Goal: Book appointment/travel/reservation

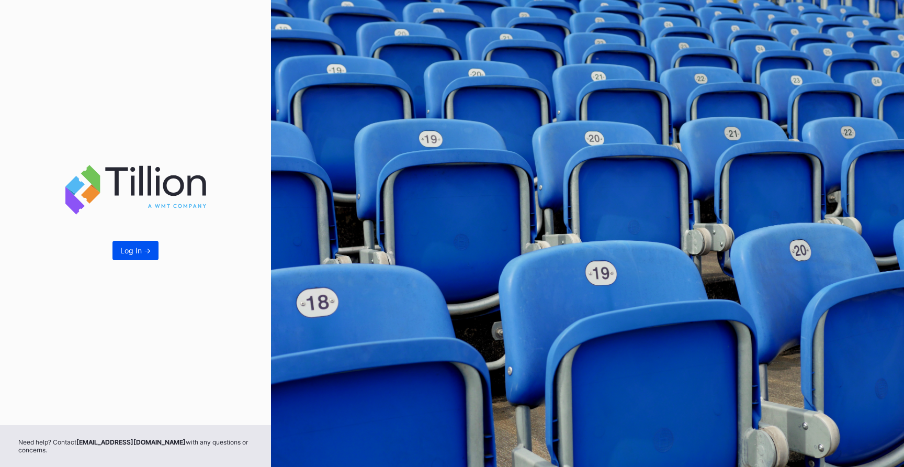
click at [124, 255] on button "Log In ->" at bounding box center [136, 250] width 46 height 19
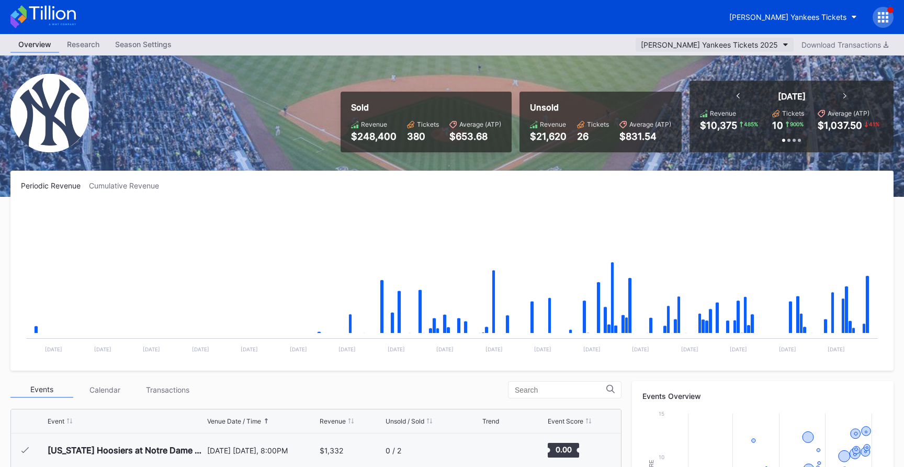
scroll to position [3674, 0]
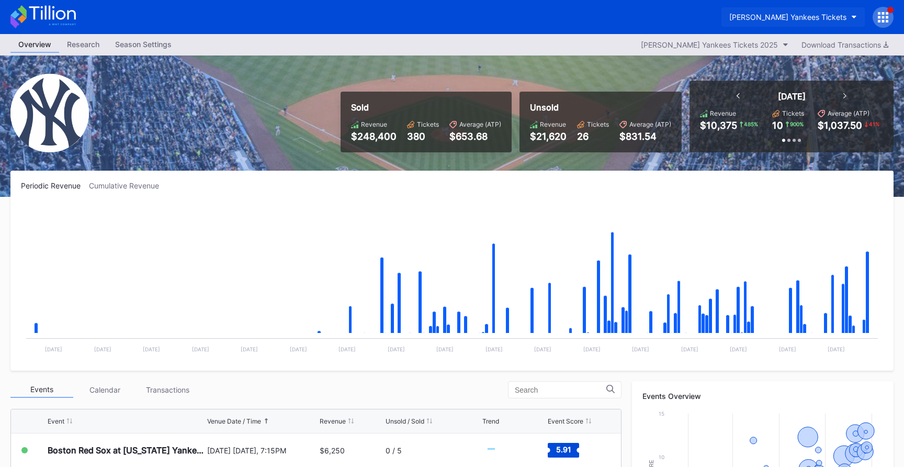
click at [846, 23] on button "Cohens Yankees Tickets" at bounding box center [793, 16] width 143 height 19
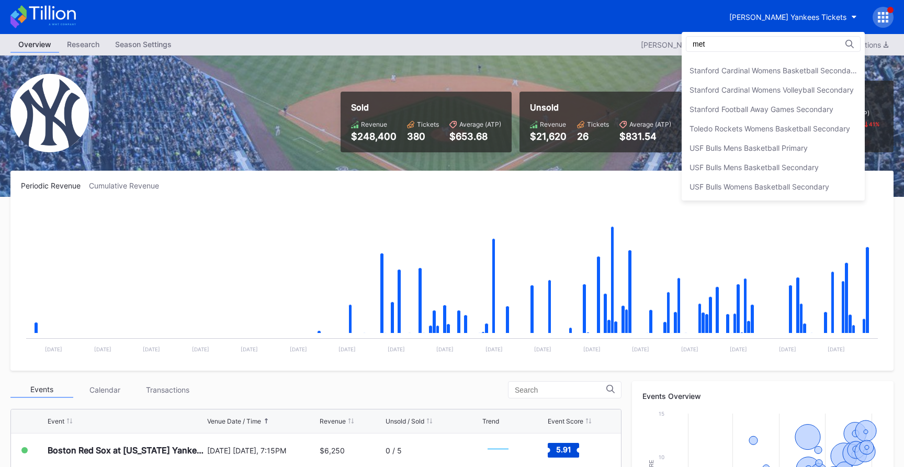
scroll to position [0, 0]
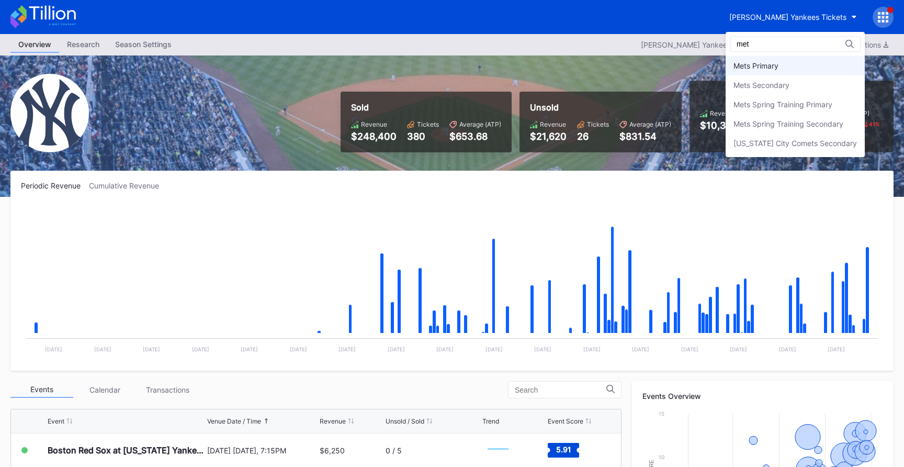
type input "met"
click at [768, 68] on div "Mets Primary" at bounding box center [756, 65] width 45 height 9
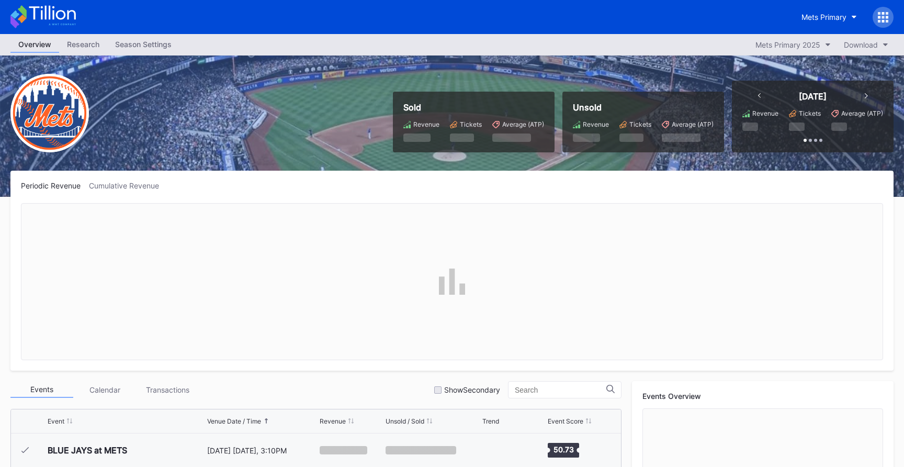
click at [875, 20] on div at bounding box center [883, 17] width 21 height 21
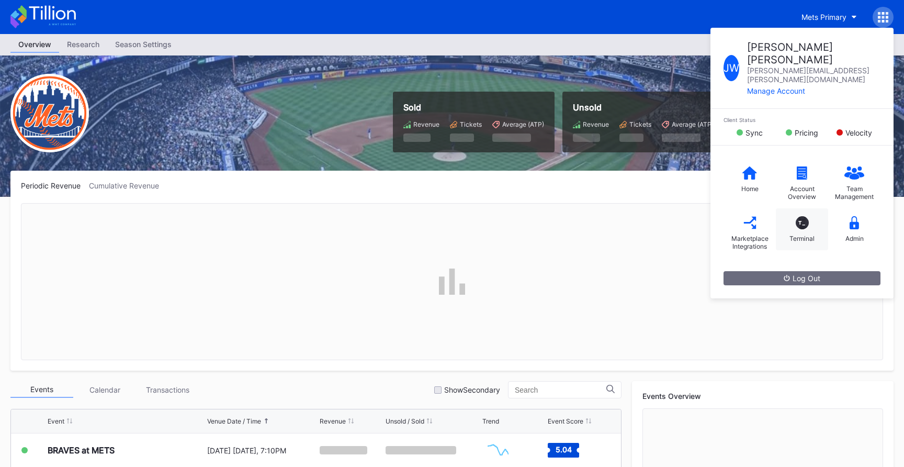
click at [800, 216] on div "T_" at bounding box center [802, 222] width 13 height 13
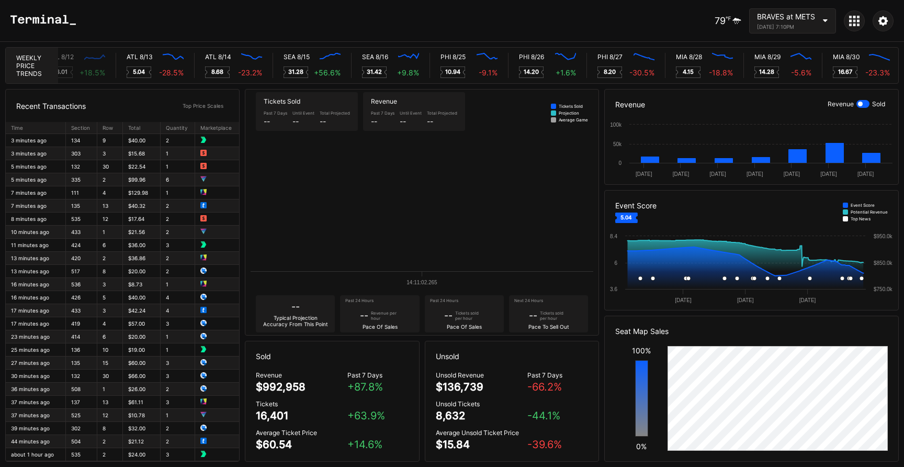
click at [792, 26] on div "[DATE] 7:10PM" at bounding box center [786, 27] width 58 height 6
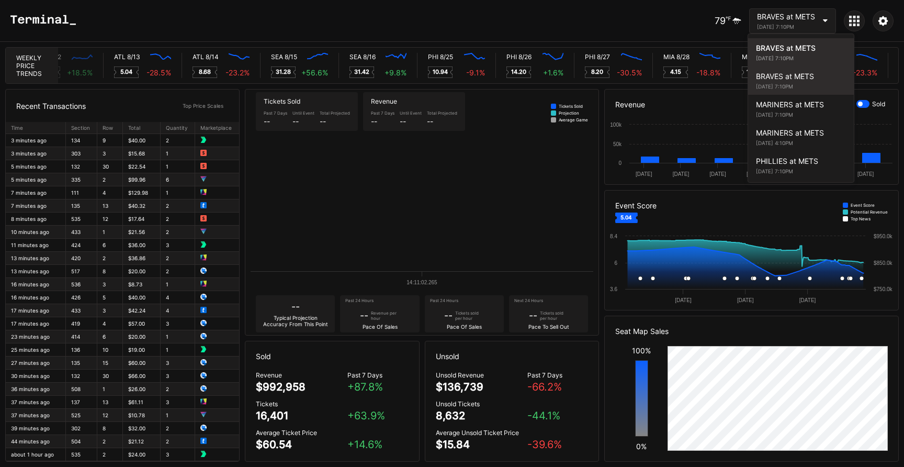
scroll to position [0, 4666]
click at [786, 84] on div "[DATE] 7:10PM" at bounding box center [801, 86] width 90 height 6
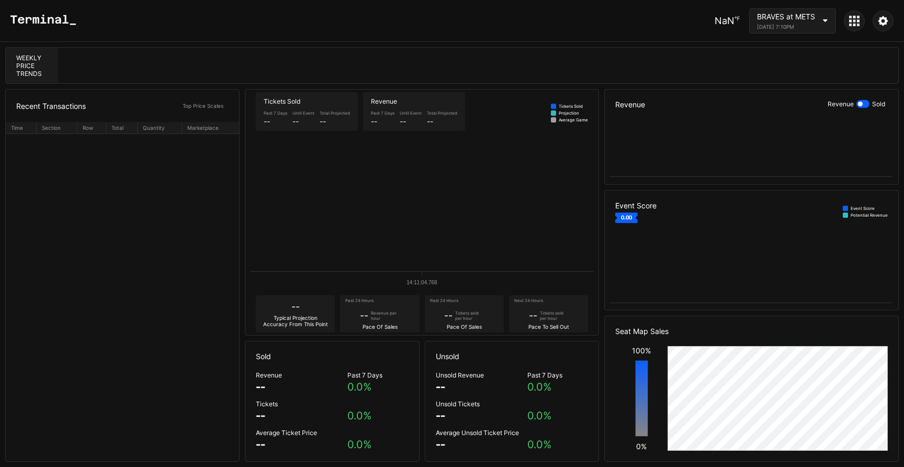
scroll to position [0, 0]
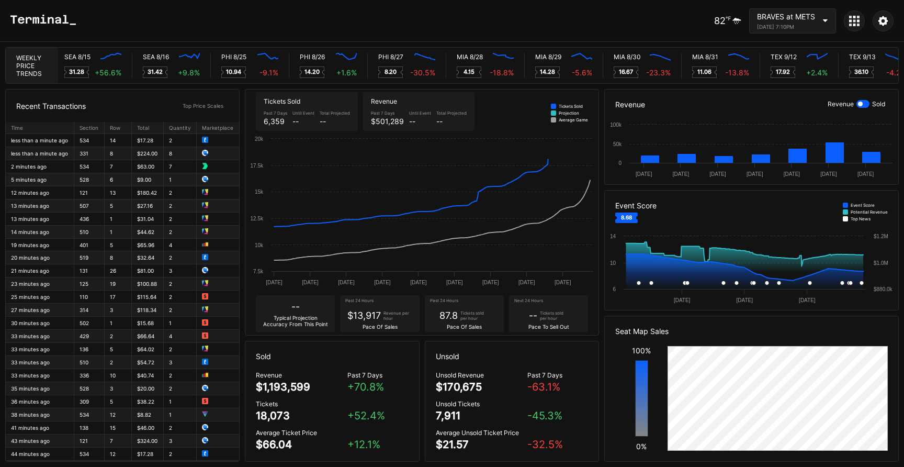
click at [797, 18] on div "BRAVES at METS" at bounding box center [786, 16] width 58 height 9
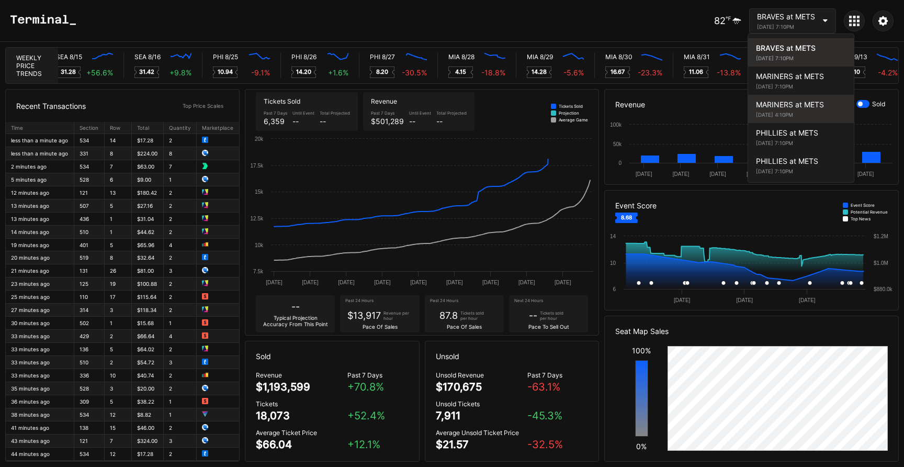
scroll to position [0, 4882]
click at [798, 101] on div "MARINERS at METS" at bounding box center [801, 104] width 90 height 9
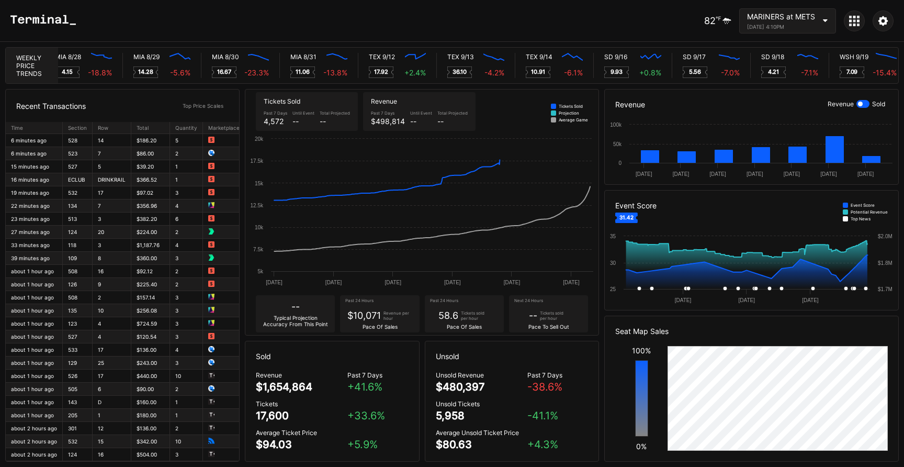
click at [781, 29] on div "[DATE] 4:10PM" at bounding box center [781, 27] width 68 height 6
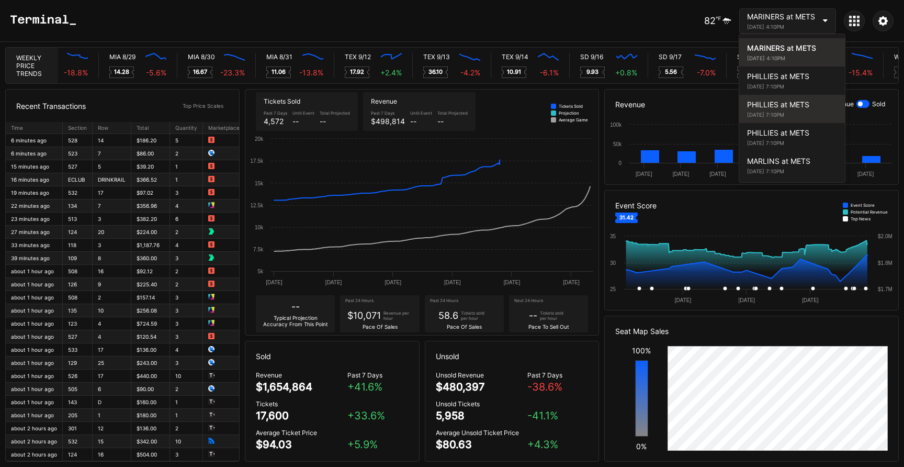
scroll to position [0, 5299]
click at [788, 96] on div "PHILLIES at METS August 26, 2025 7:10PM" at bounding box center [792, 109] width 106 height 28
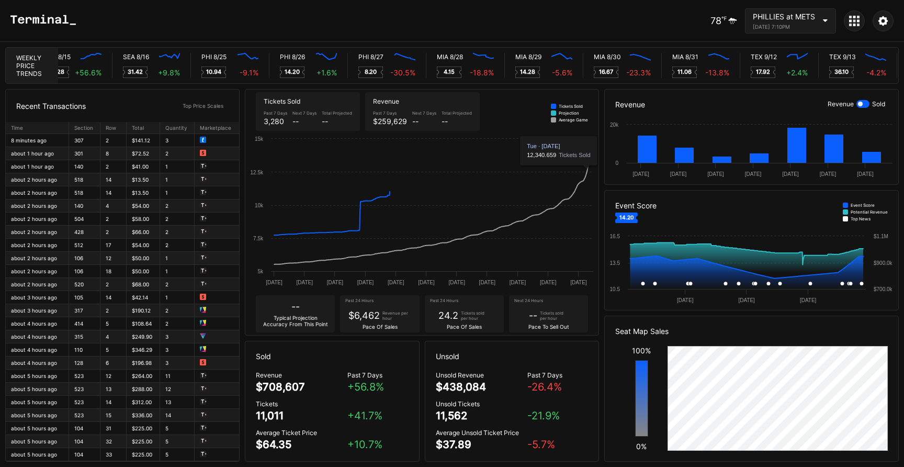
click at [790, 21] on div "PHILLIES at METS August 26, 2025 7:10PM" at bounding box center [784, 21] width 62 height 18
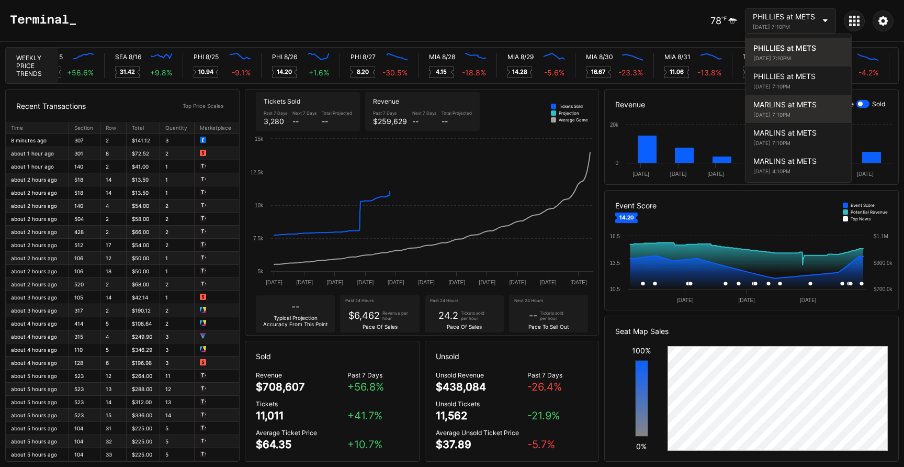
scroll to position [0, 4901]
click at [792, 115] on div "[DATE] 7:10PM" at bounding box center [799, 114] width 90 height 6
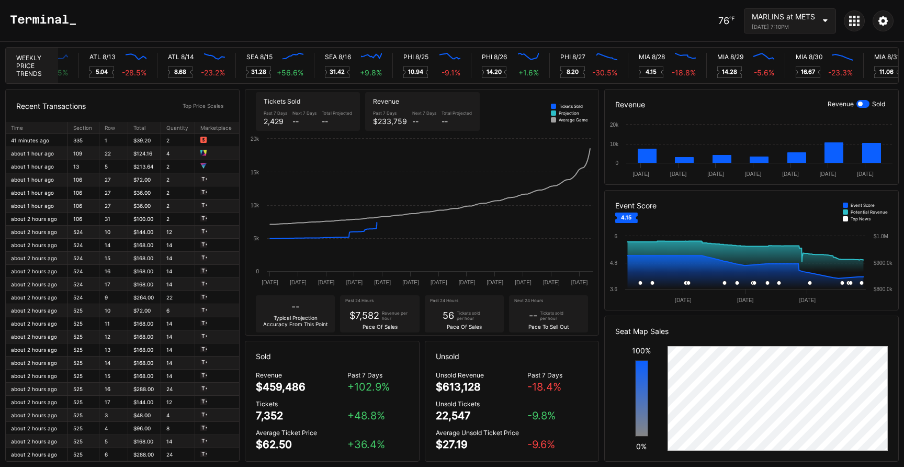
click at [801, 30] on div "MARLINS at METS August 28, 2025 7:10PM" at bounding box center [790, 20] width 92 height 25
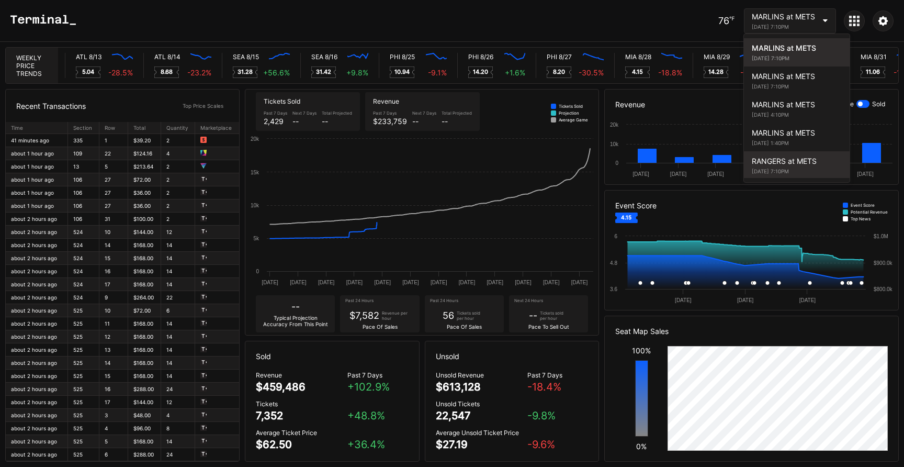
scroll to position [0, 4704]
click at [786, 158] on div "RANGERS at METS" at bounding box center [797, 160] width 90 height 9
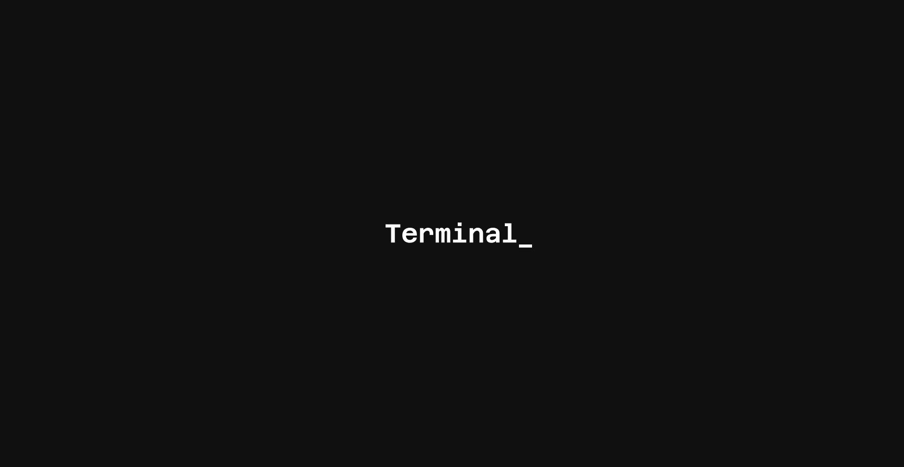
scroll to position [0, 0]
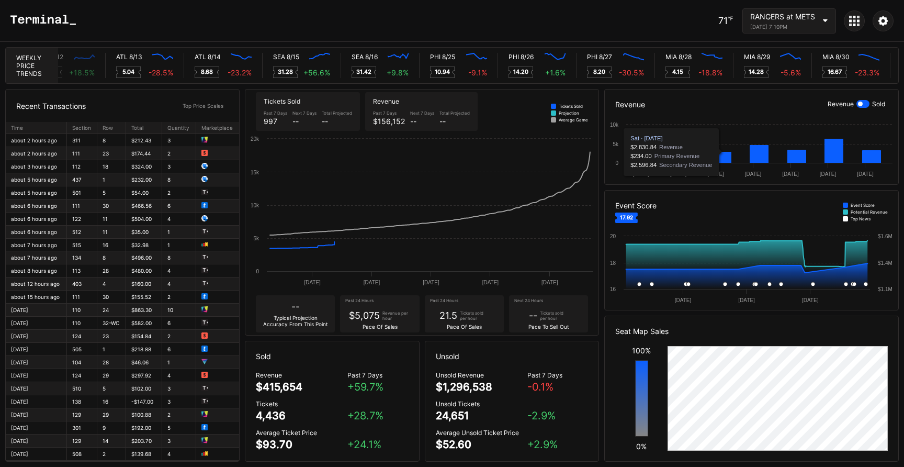
click at [781, 17] on div "RANGERS at METS" at bounding box center [782, 16] width 65 height 9
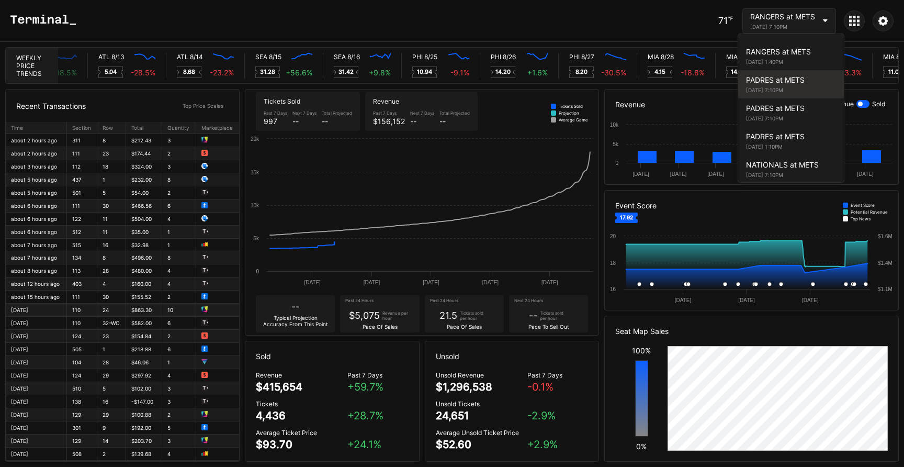
scroll to position [0, 4682]
click at [778, 85] on div "PADRES at METS September 16, 2025 7:10PM" at bounding box center [791, 84] width 106 height 28
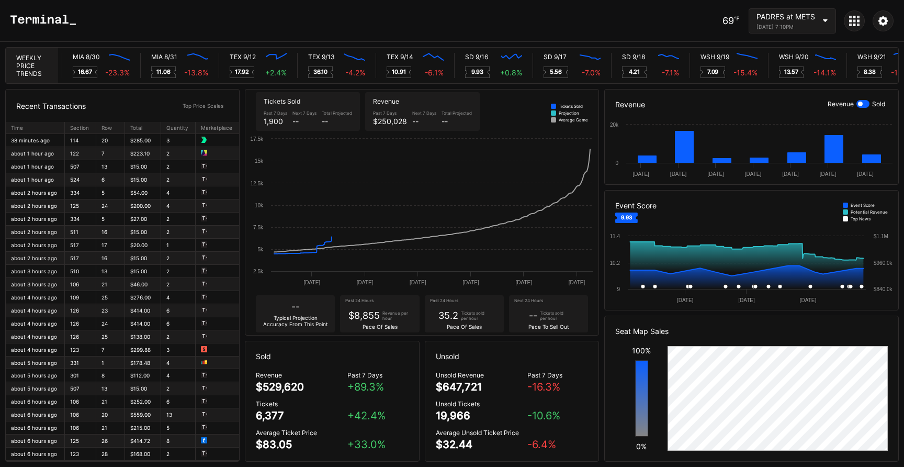
scroll to position [0, 5414]
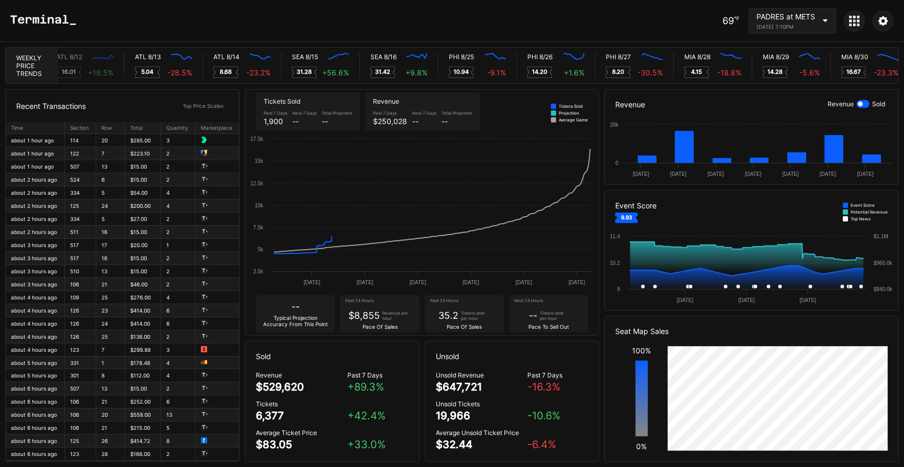
click at [782, 24] on div "[DATE] 7:10PM" at bounding box center [786, 27] width 59 height 6
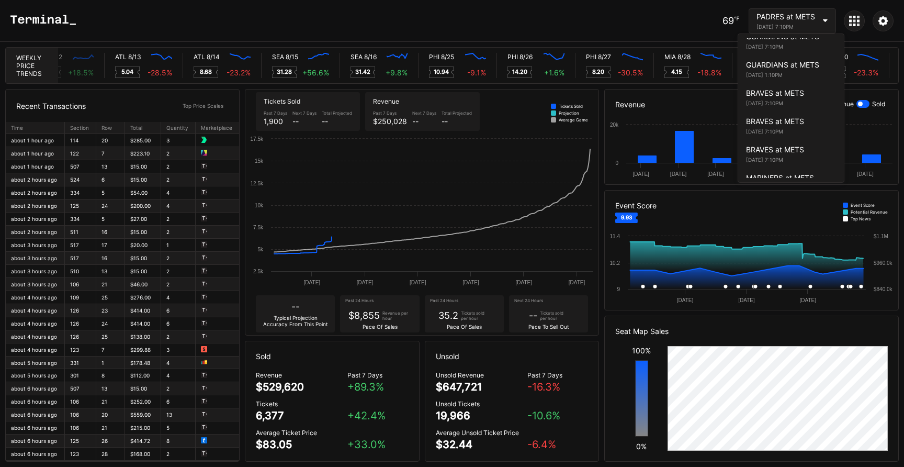
scroll to position [0, 4665]
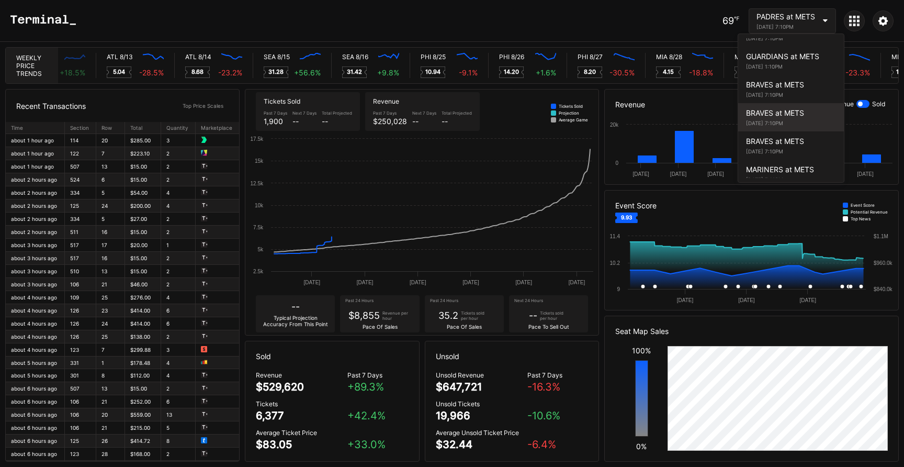
click at [783, 107] on div "BRAVES at METS [DATE] 7:10PM" at bounding box center [791, 117] width 106 height 28
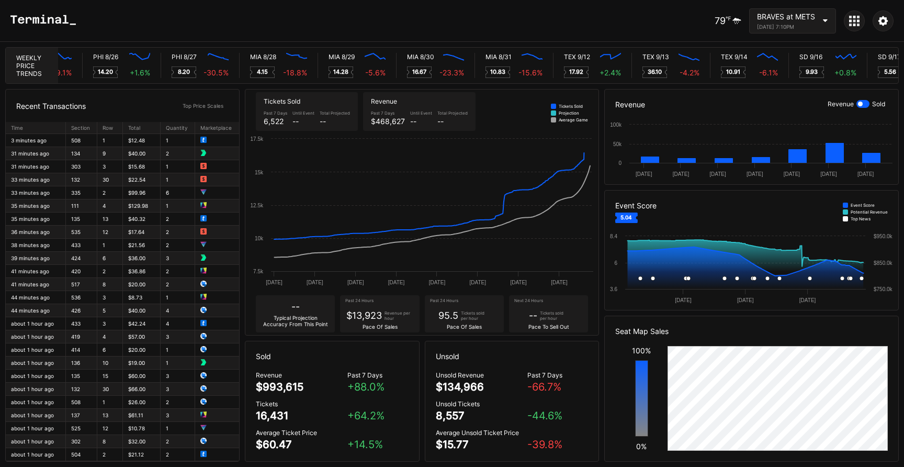
scroll to position [0, 5081]
